Goal: Information Seeking & Learning: Understand process/instructions

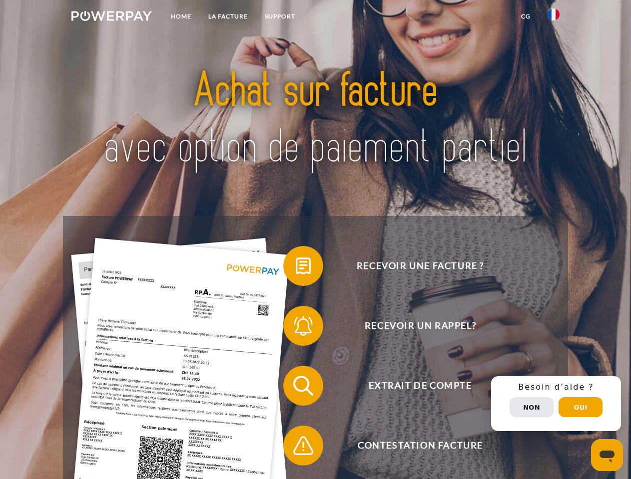
click at [111, 17] on img at bounding box center [111, 16] width 80 height 10
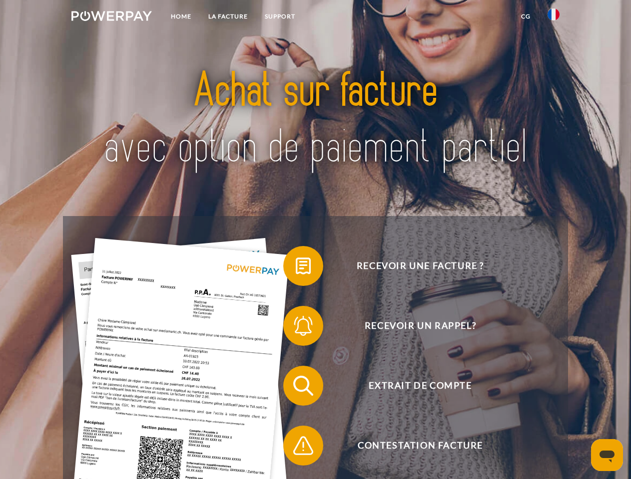
click at [553, 17] on img at bounding box center [553, 14] width 12 height 12
click at [525, 16] on link "CG" at bounding box center [525, 16] width 26 height 18
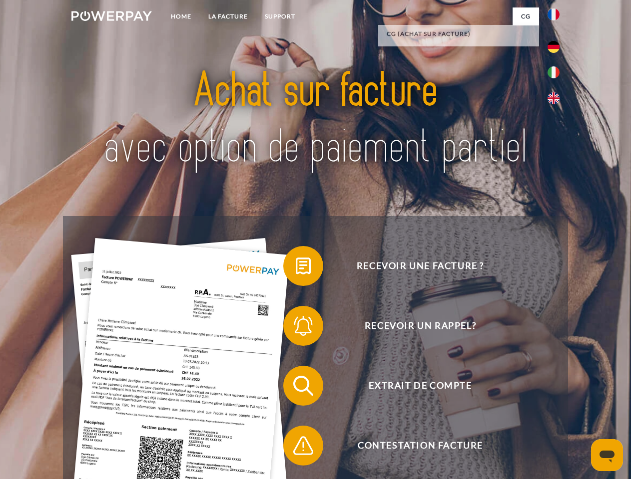
click at [296, 268] on span at bounding box center [288, 266] width 50 height 50
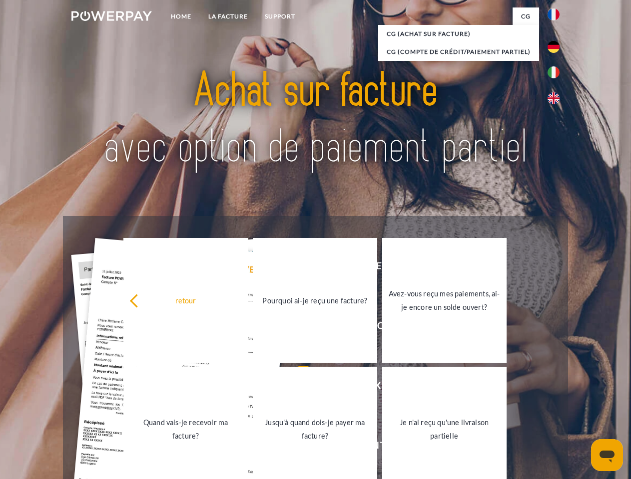
click at [296, 328] on div "retour Pourquoi ai-je reçu une facture? Avez-vous reçu mes paiements, ai-je enc…" at bounding box center [314, 365] width 403 height 258
click at [296, 388] on link "Jusqu'à quand dois-je payer ma facture?" at bounding box center [315, 429] width 124 height 125
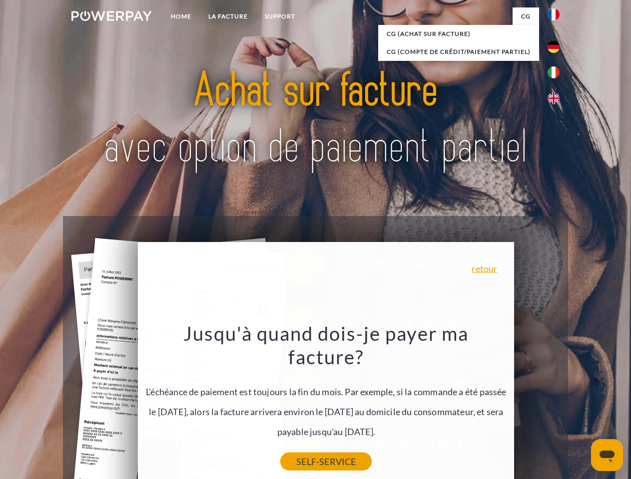
click at [296, 453] on link "SELF-SERVICE" at bounding box center [325, 462] width 91 height 18
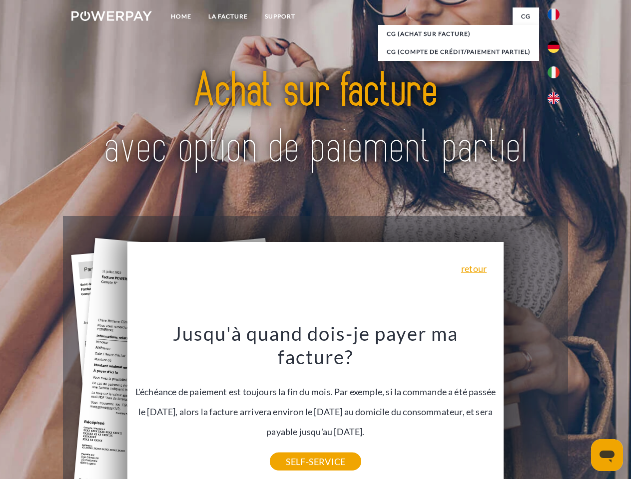
click at [556, 404] on div "Recevoir une facture ? Recevoir un rappel? Extrait de compte retour" at bounding box center [315, 415] width 504 height 399
click at [531, 406] on span "Extrait de compte" at bounding box center [420, 386] width 245 height 40
click at [580, 407] on header "Home LA FACTURE Support" at bounding box center [315, 345] width 631 height 690
